Goal: Task Accomplishment & Management: Manage account settings

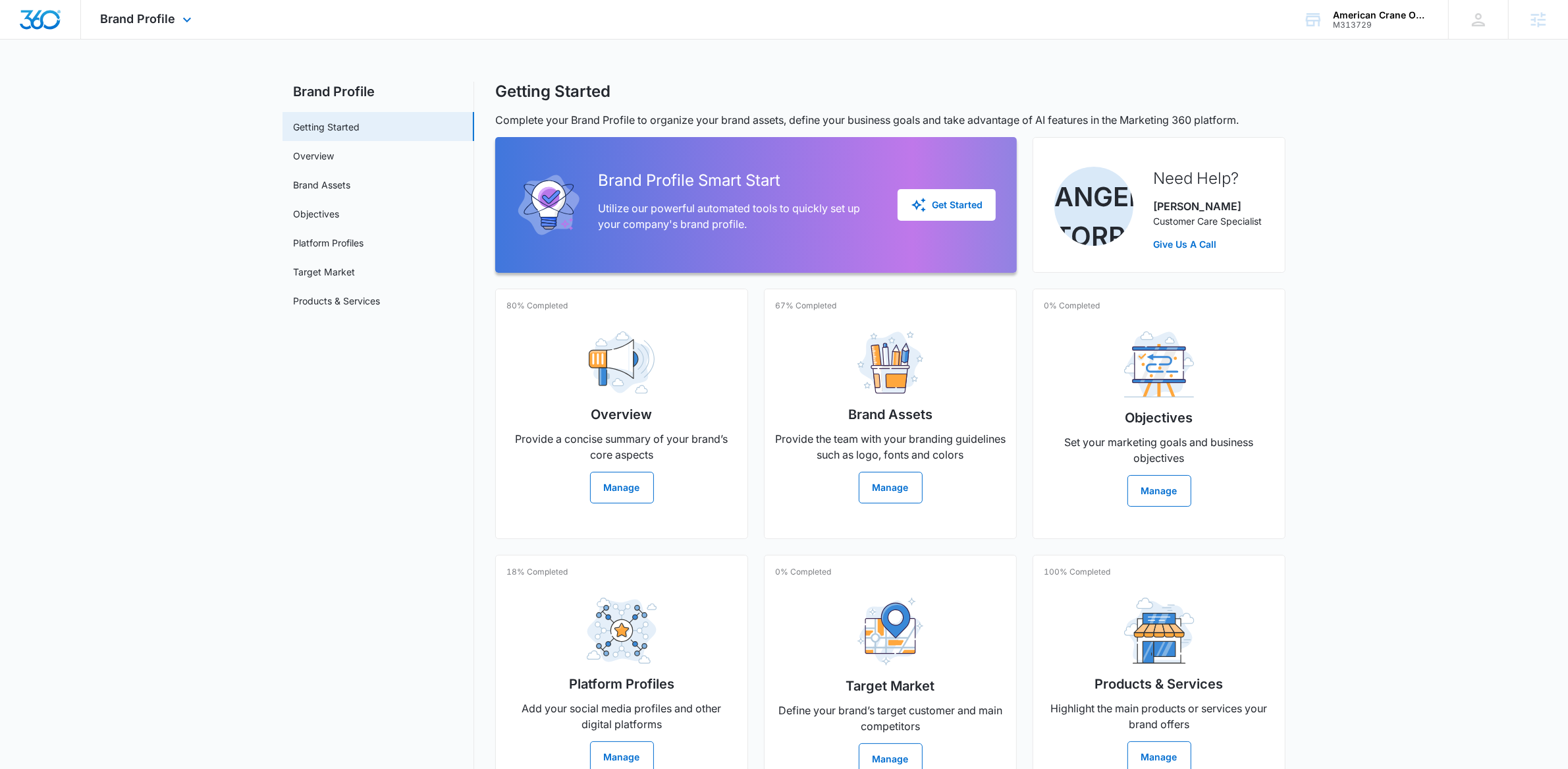
drag, startPoint x: 169, startPoint y: 16, endPoint x: 171, endPoint y: 26, distance: 10.2
click at [171, 22] on span "Brand Profile" at bounding box center [138, 19] width 75 height 14
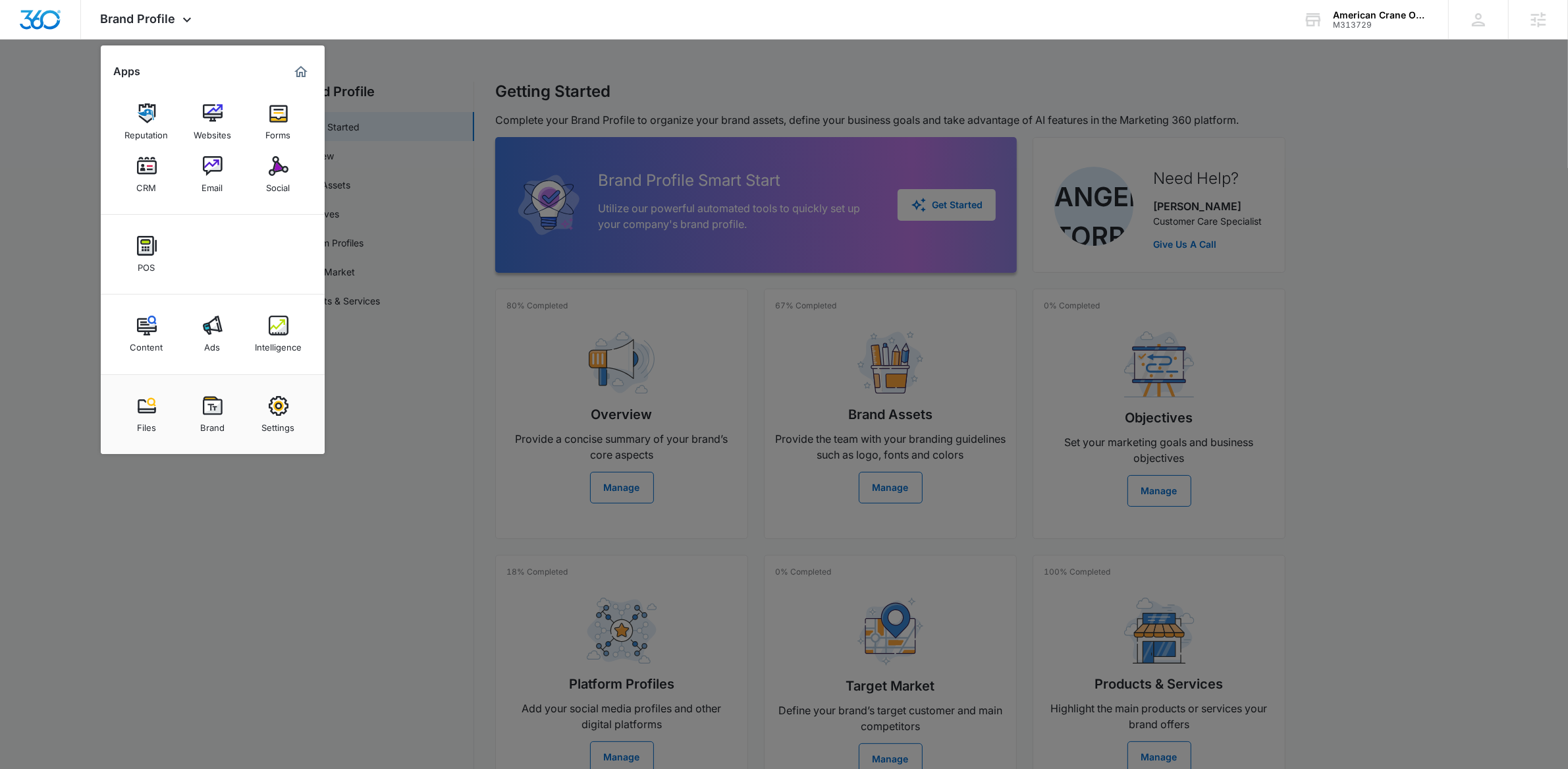
click at [420, 133] on div at bounding box center [784, 384] width 1568 height 769
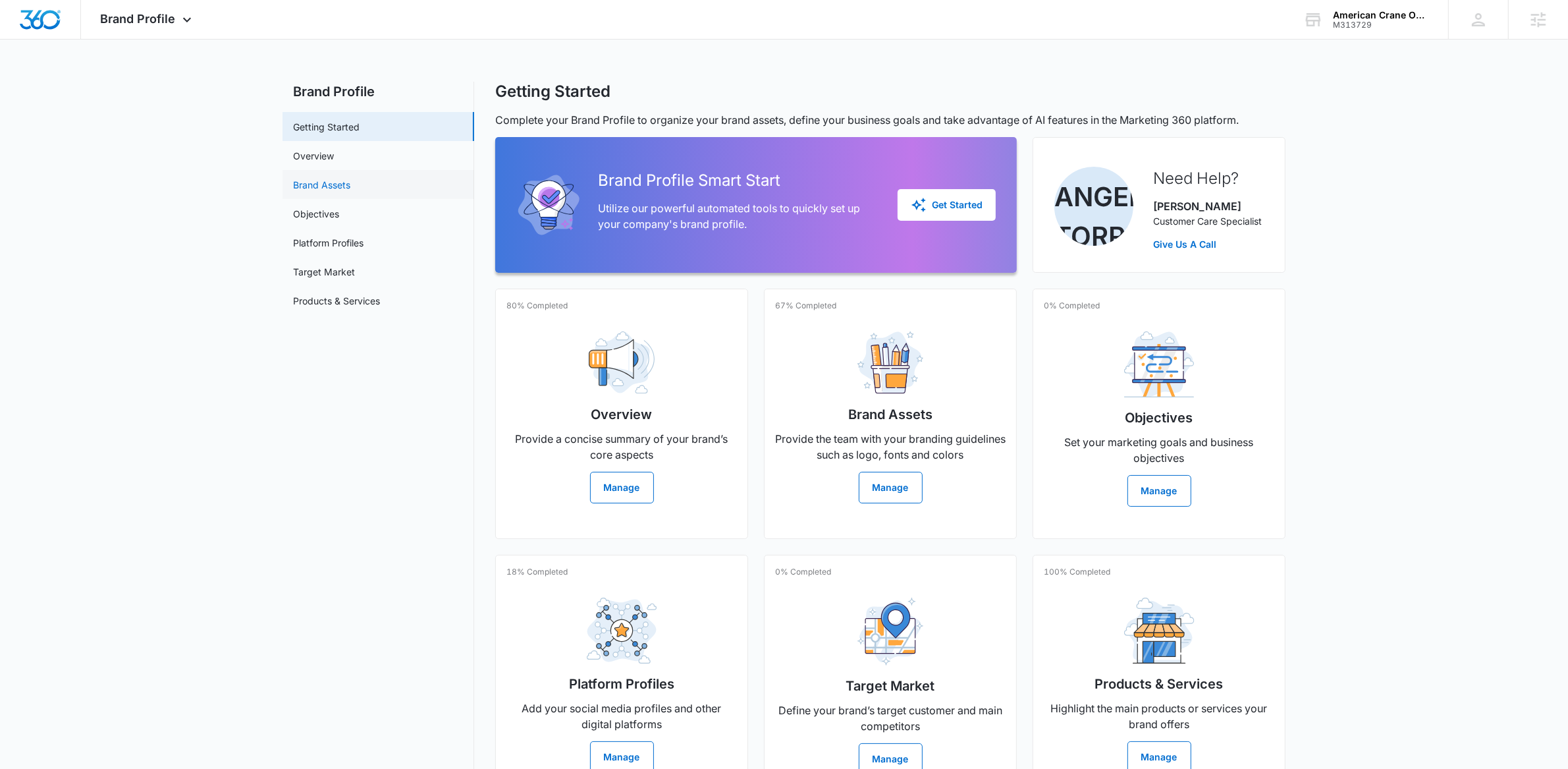
click at [350, 178] on link "Brand Assets" at bounding box center [322, 184] width 57 height 14
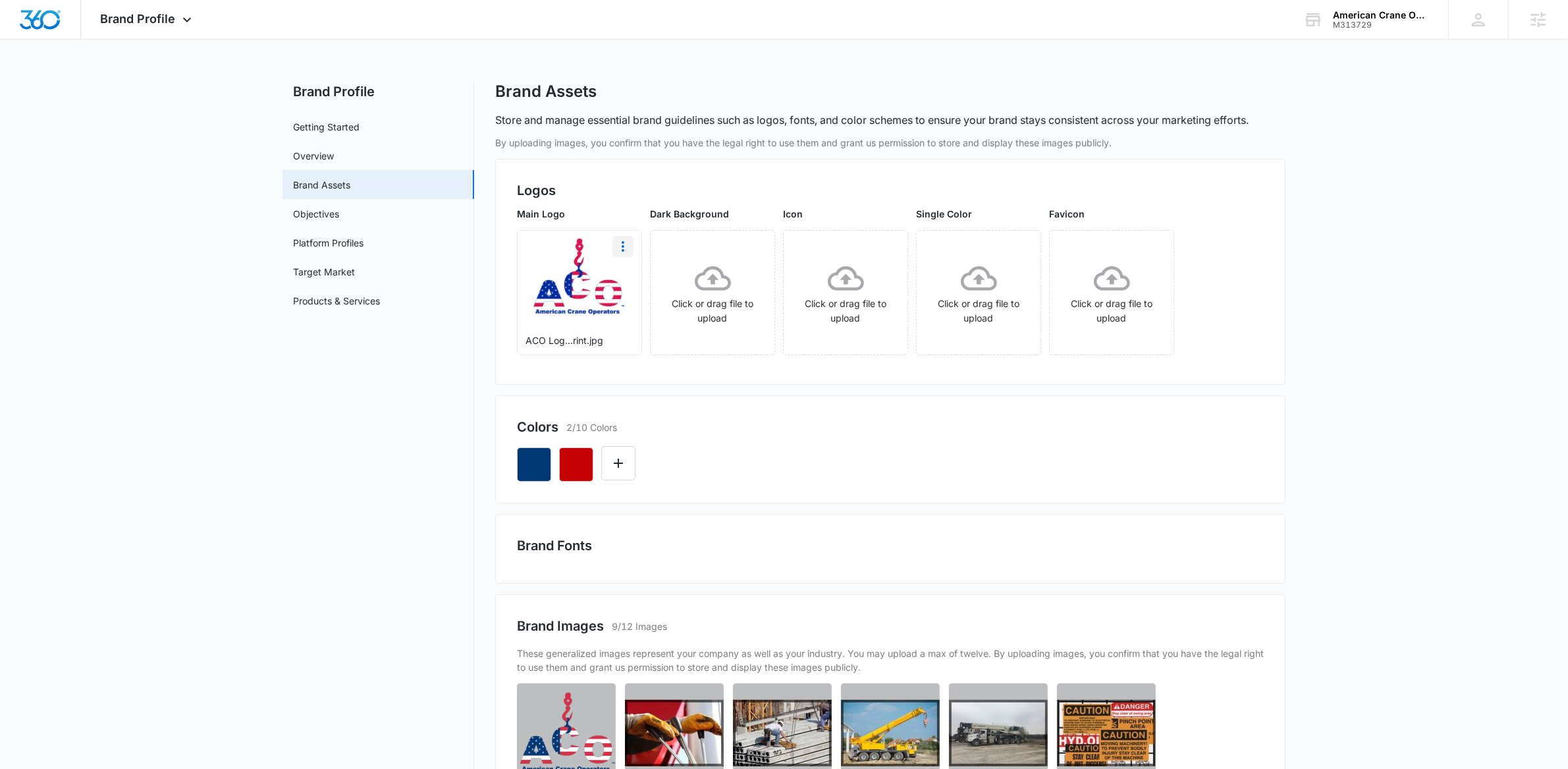
click at [628, 244] on icon "More" at bounding box center [623, 246] width 16 height 16
click at [634, 286] on div "Download" at bounding box center [651, 282] width 42 height 9
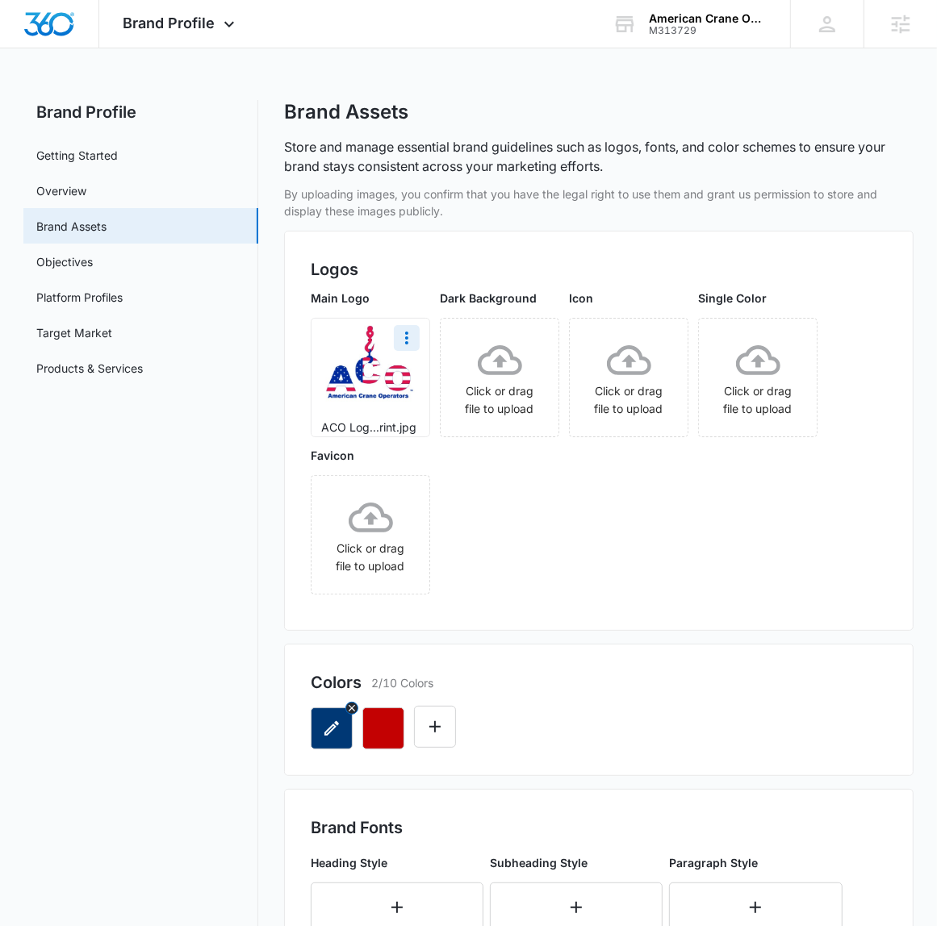
click at [312, 720] on button "button" at bounding box center [332, 729] width 42 height 42
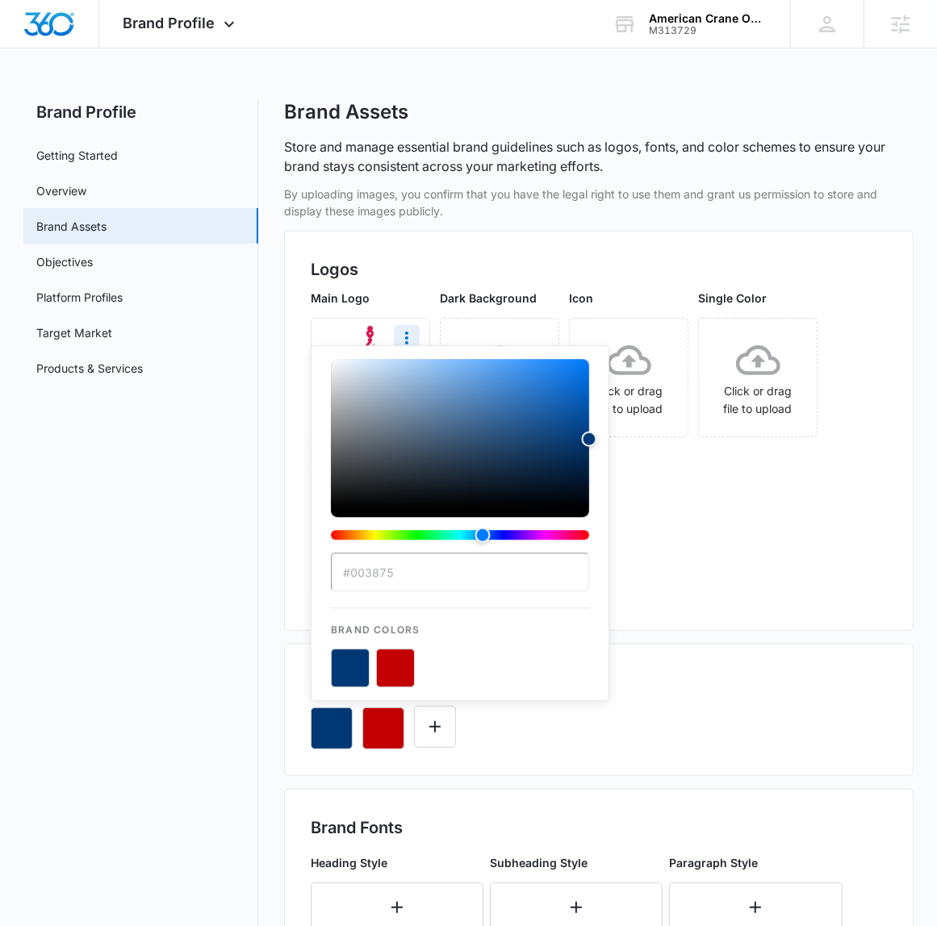
click at [399, 585] on input "#003875" at bounding box center [460, 572] width 258 height 39
click at [423, 575] on input "#003875" at bounding box center [460, 572] width 258 height 39
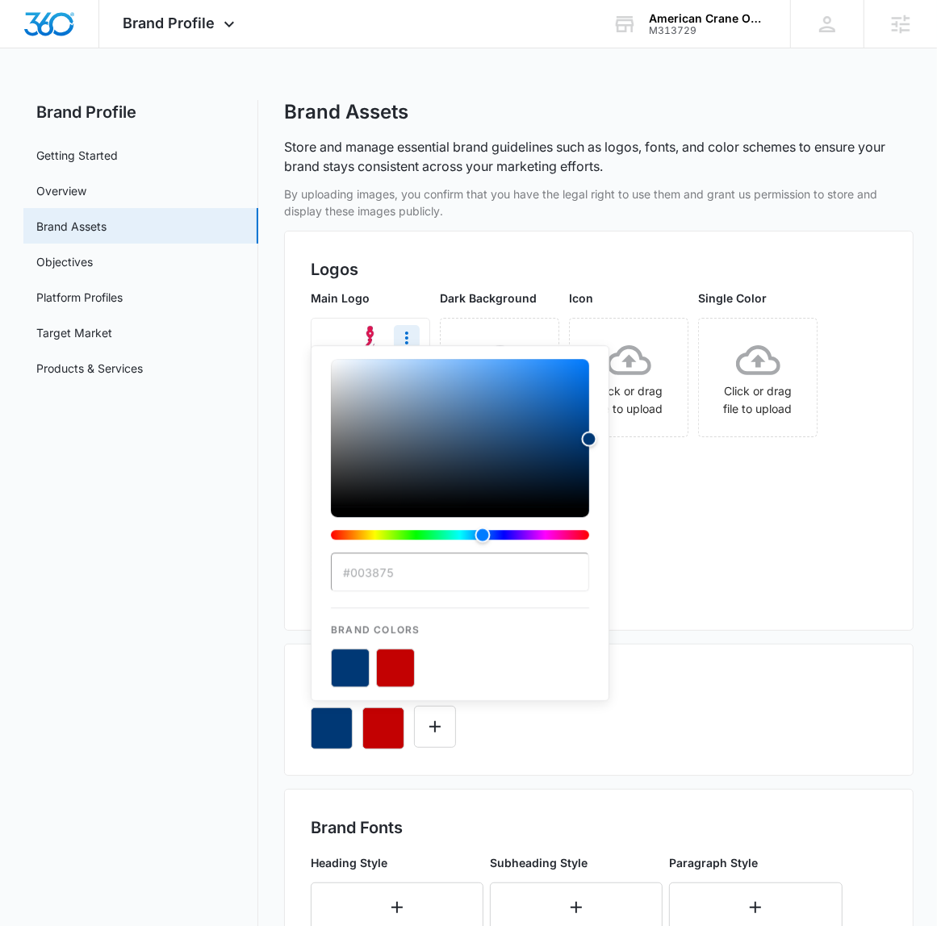
drag, startPoint x: 423, startPoint y: 575, endPoint x: 366, endPoint y: 586, distance: 57.6
click at [366, 586] on input "#003875" at bounding box center [460, 572] width 258 height 39
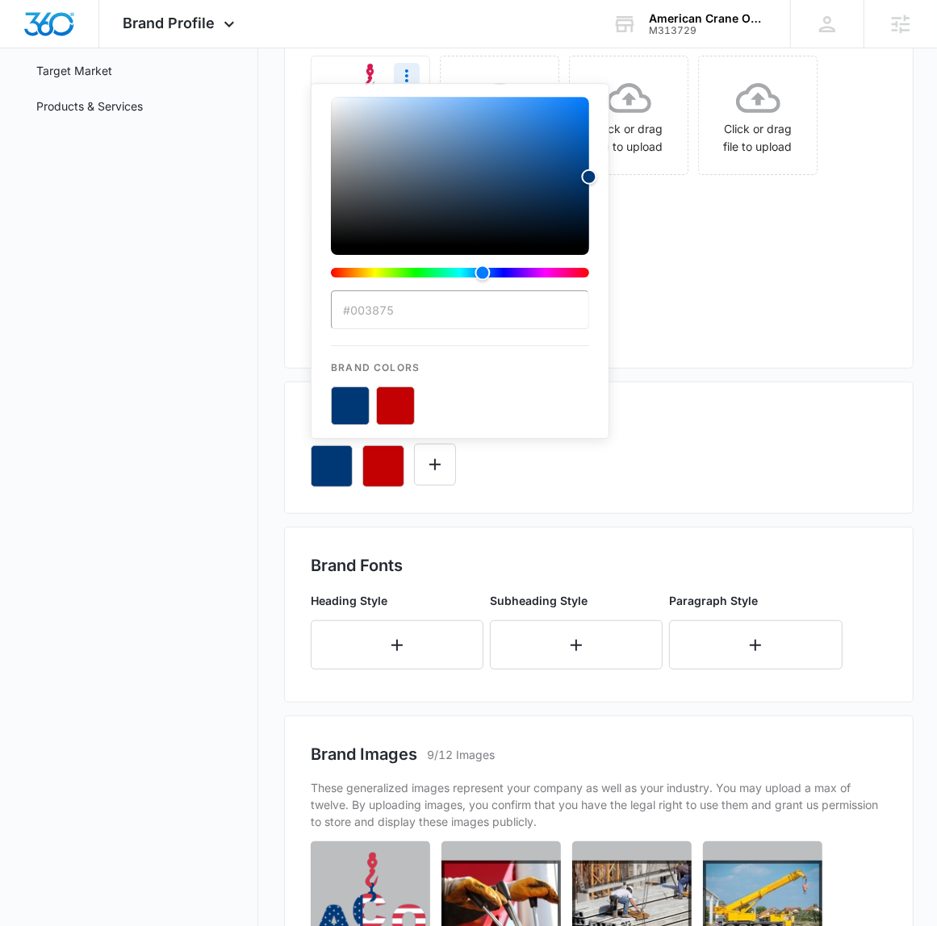
scroll to position [647, 0]
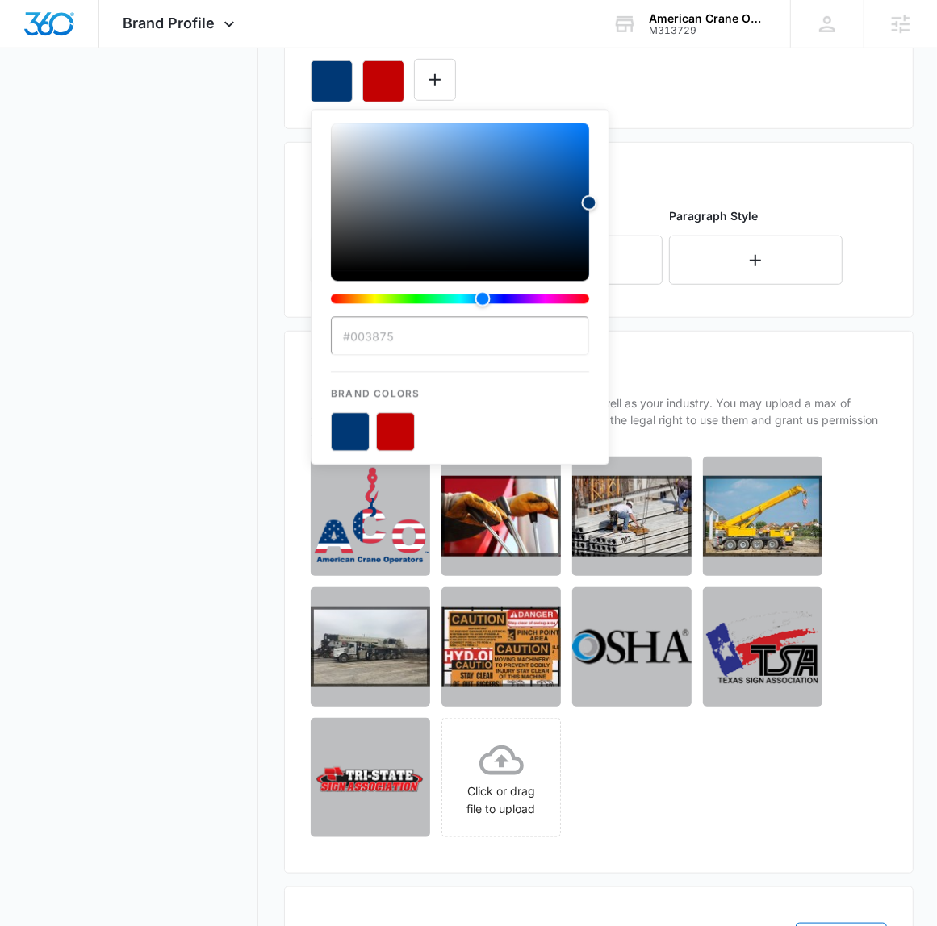
click at [695, 341] on div "Brand Images 9/12 Images These generalized images represent your company as wel…" at bounding box center [598, 602] width 629 height 543
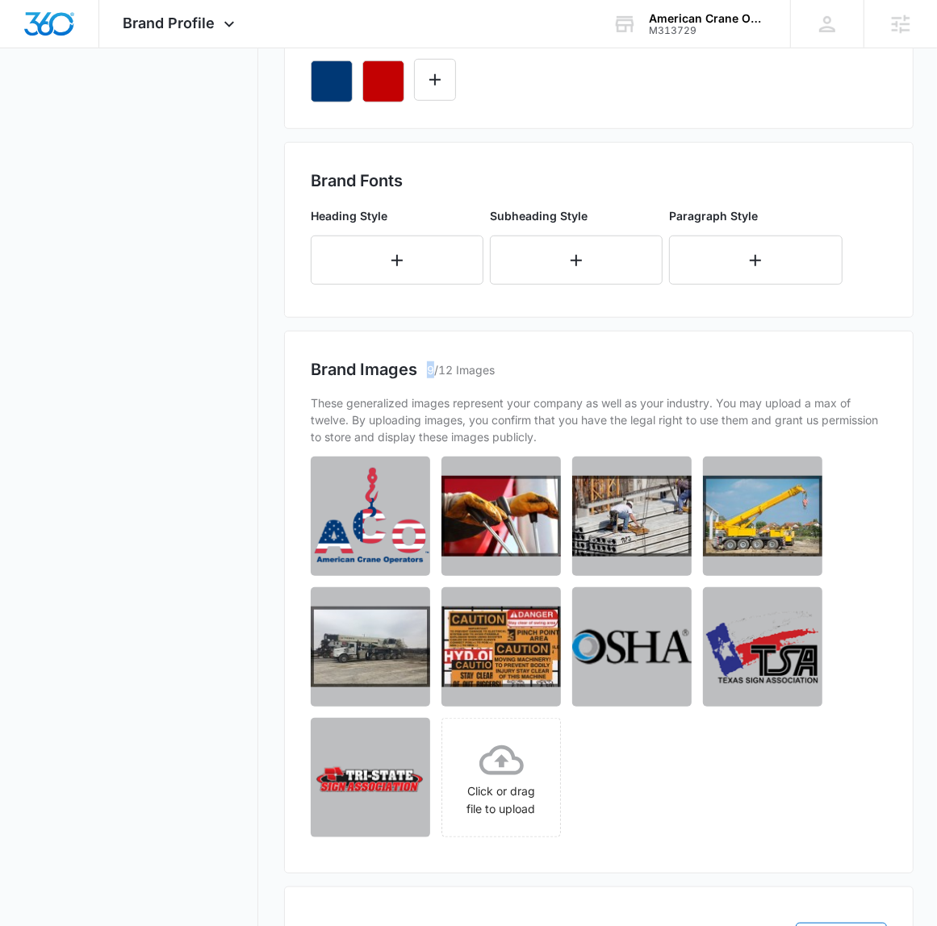
drag, startPoint x: 695, startPoint y: 341, endPoint x: 586, endPoint y: 354, distance: 109.8
click at [686, 340] on div "Brand Images 9/12 Images These generalized images represent your company as wel…" at bounding box center [598, 602] width 629 height 543
click at [420, 337] on div "Brand Images 9/12 Images These generalized images represent your company as wel…" at bounding box center [598, 602] width 629 height 543
click at [383, 85] on icon "button" at bounding box center [383, 81] width 19 height 19
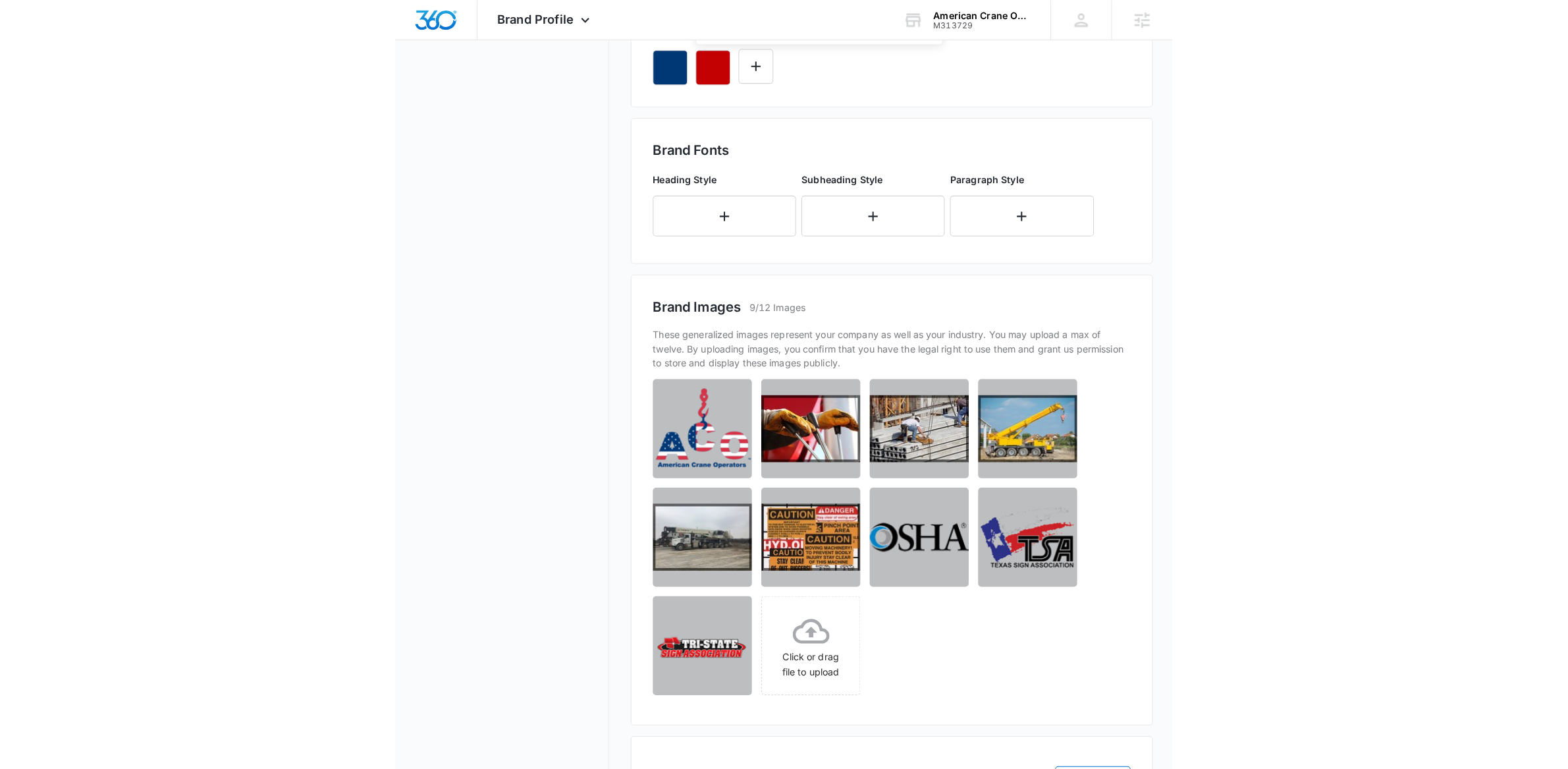
scroll to position [0, 0]
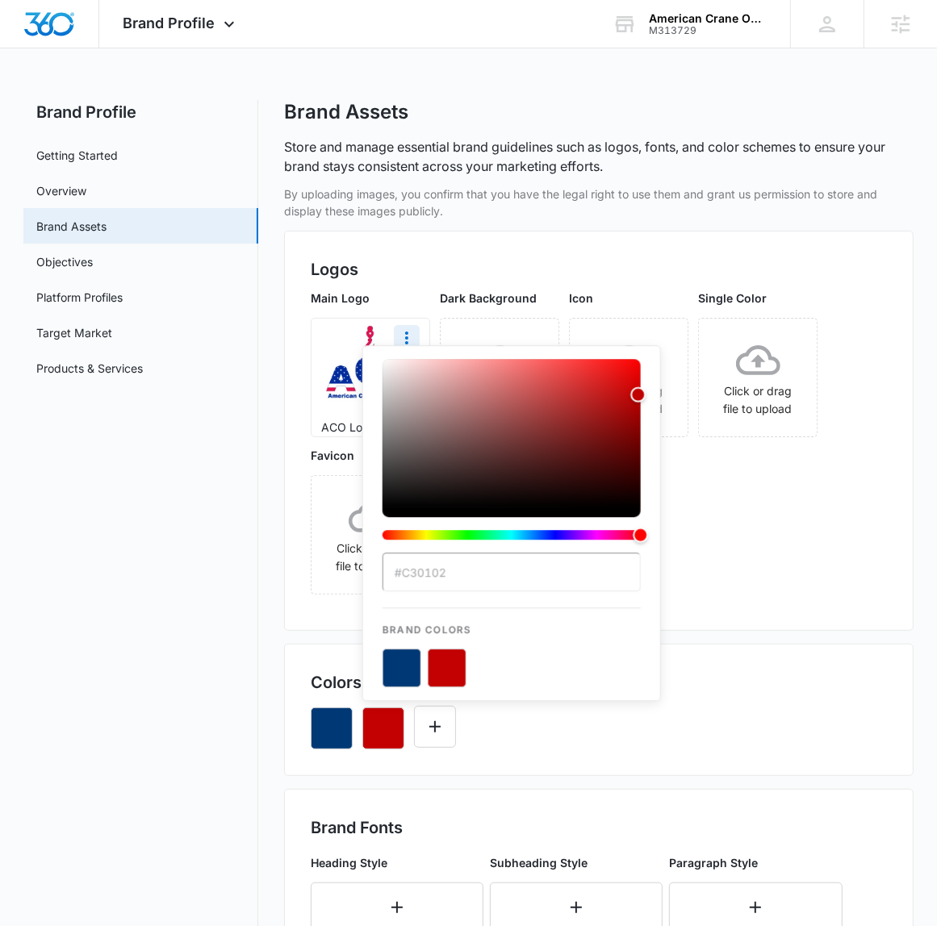
click at [458, 550] on div "color-picker" at bounding box center [512, 456] width 258 height 194
click at [445, 567] on input "#C30102" at bounding box center [512, 572] width 258 height 39
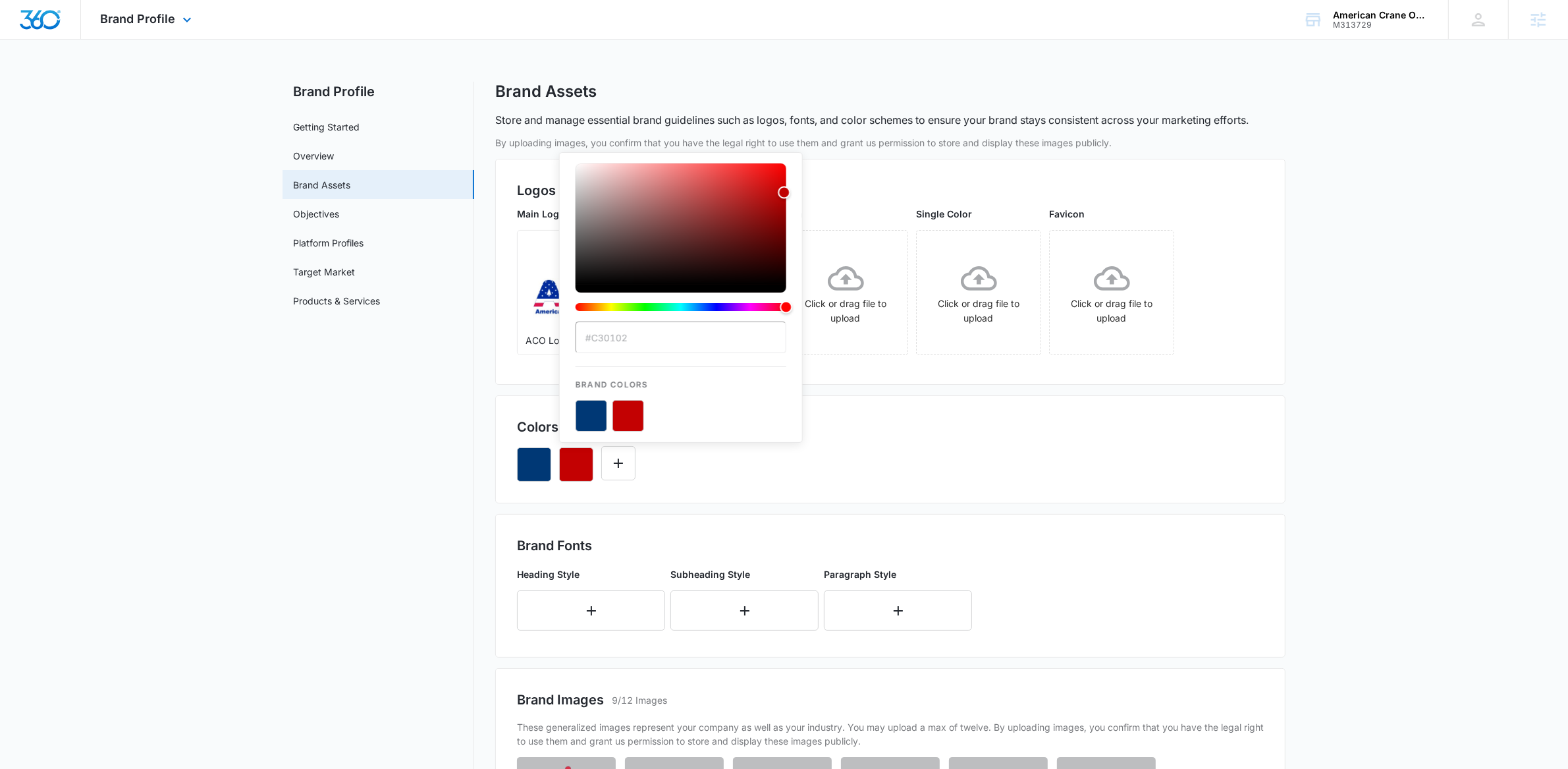
click at [162, 8] on div "Brand Profile Apps Reputation Websites Forms CRM Email Social POS Content Ads I…" at bounding box center [148, 20] width 134 height 39
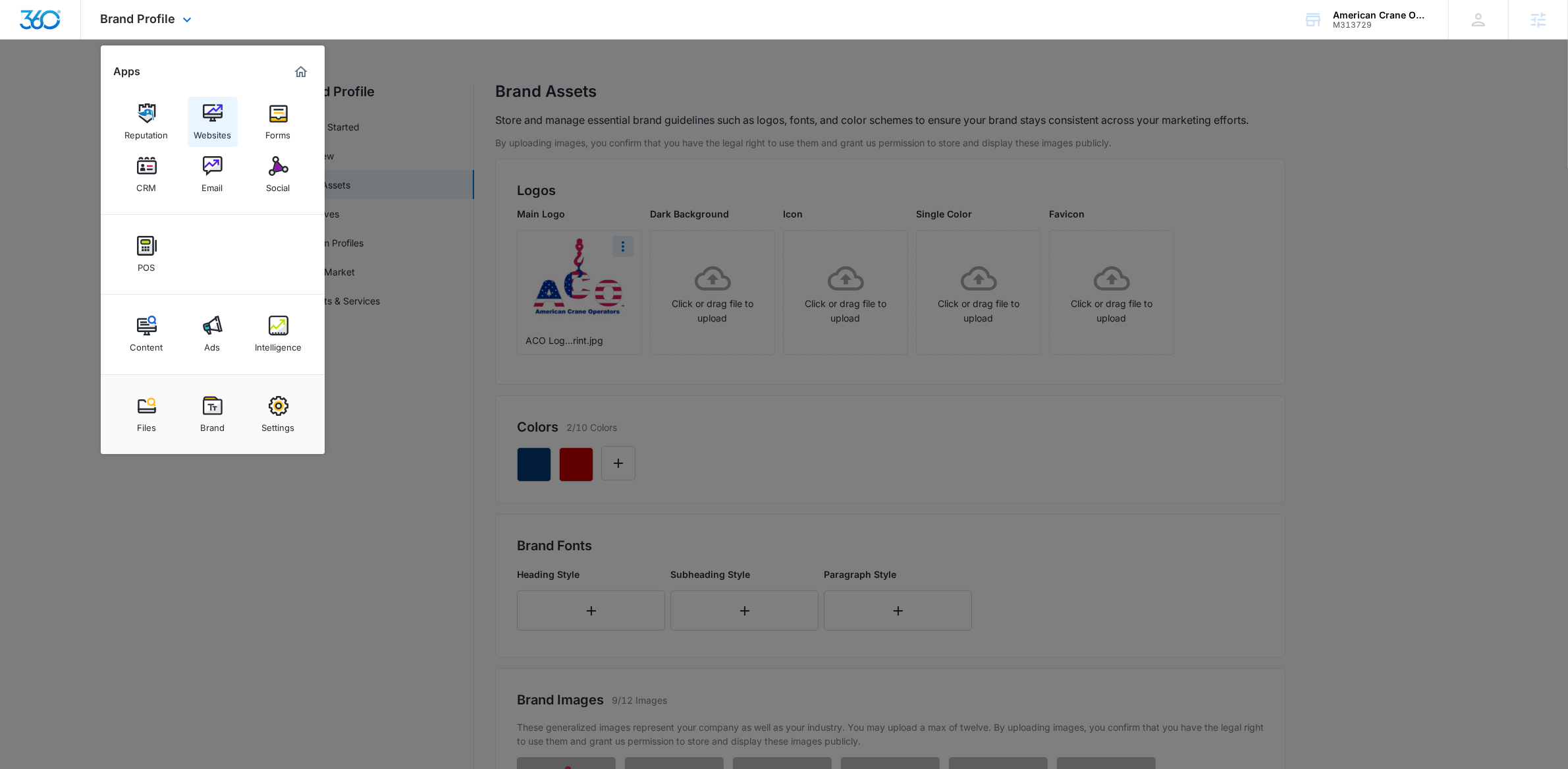
click at [213, 99] on link "Websites" at bounding box center [212, 122] width 50 height 50
